Goal: Navigation & Orientation: Go to known website

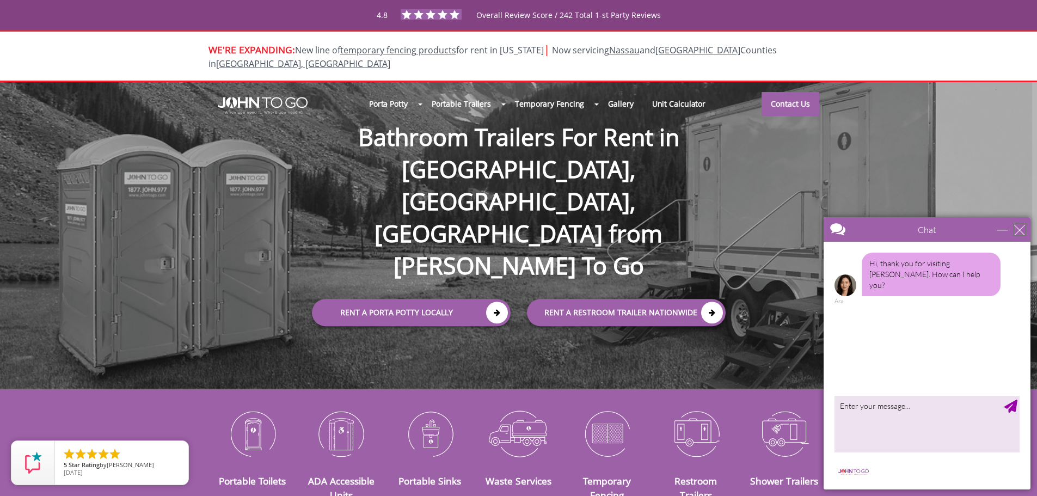
click at [1020, 228] on div "close" at bounding box center [1019, 229] width 11 height 11
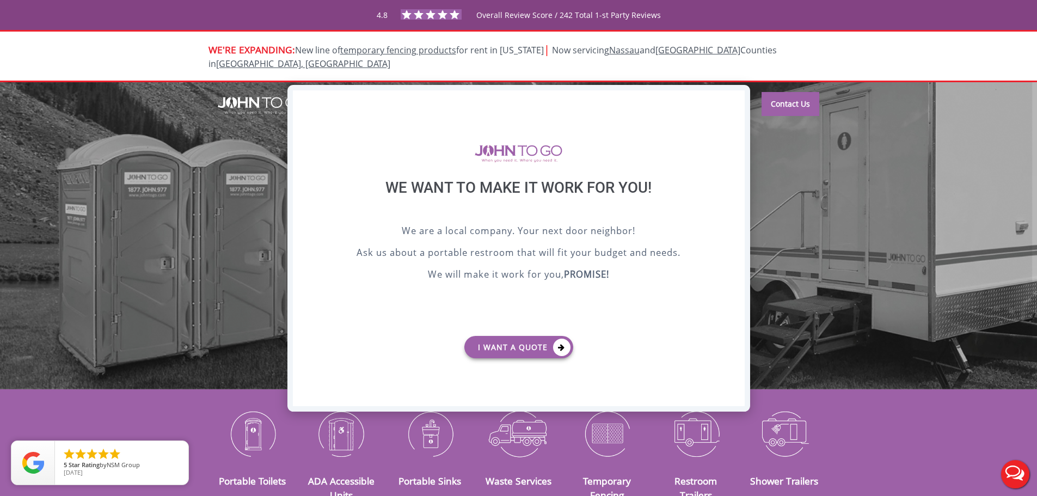
click at [739, 99] on div "X" at bounding box center [735, 99] width 17 height 19
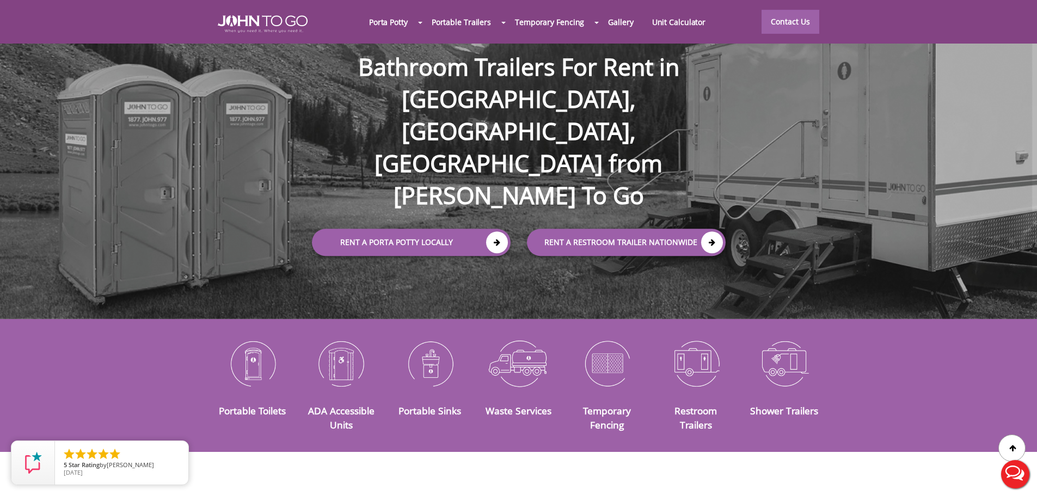
scroll to position [54, 0]
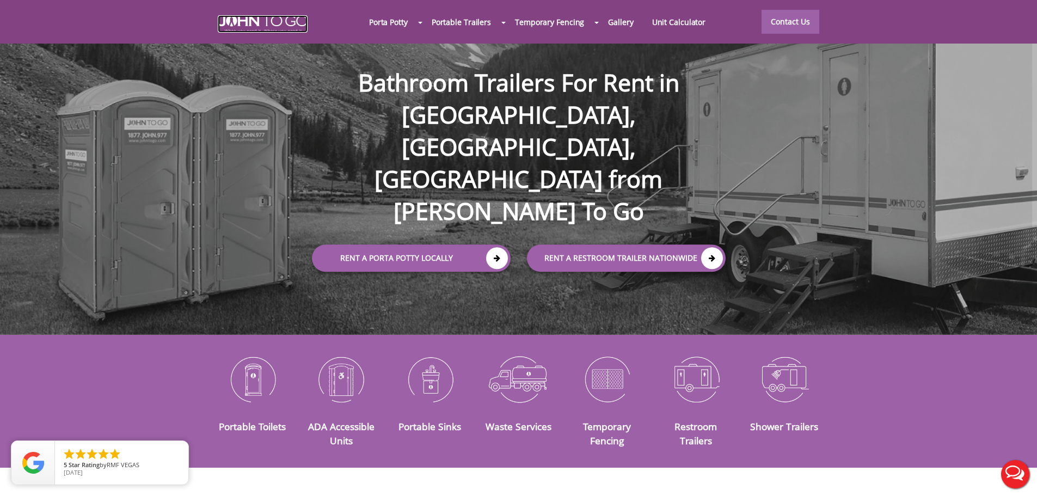
click at [265, 16] on img at bounding box center [263, 23] width 90 height 17
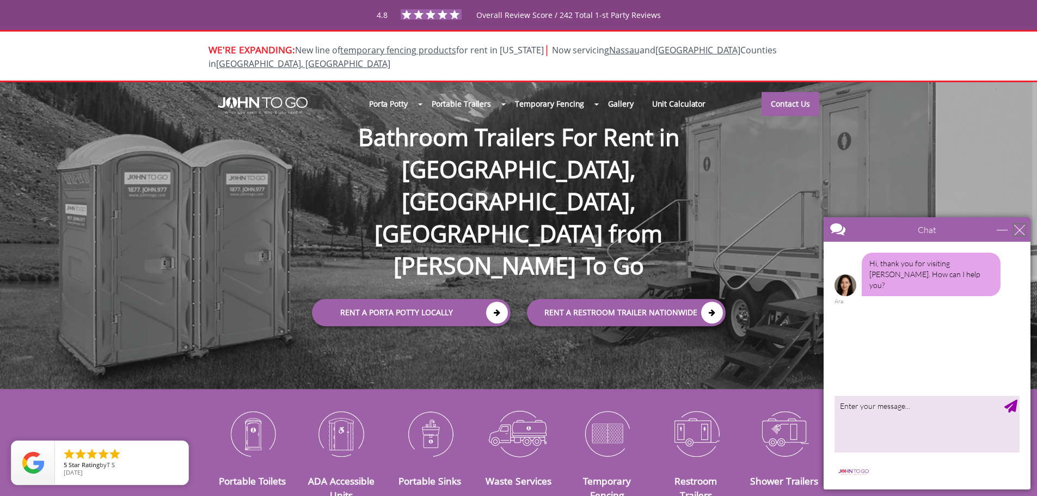
click at [1017, 229] on div "close" at bounding box center [1019, 229] width 11 height 11
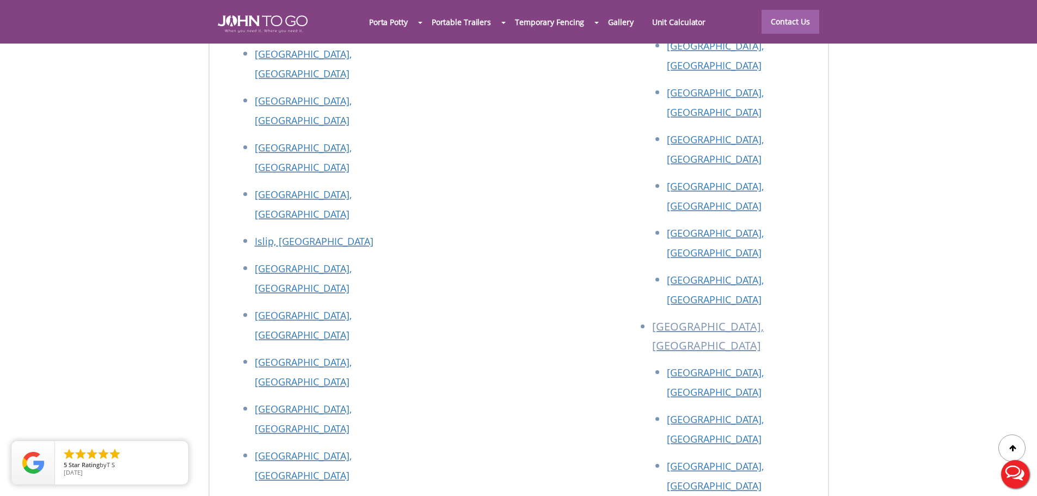
scroll to position [4896, 0]
